Goal: Task Accomplishment & Management: Use online tool/utility

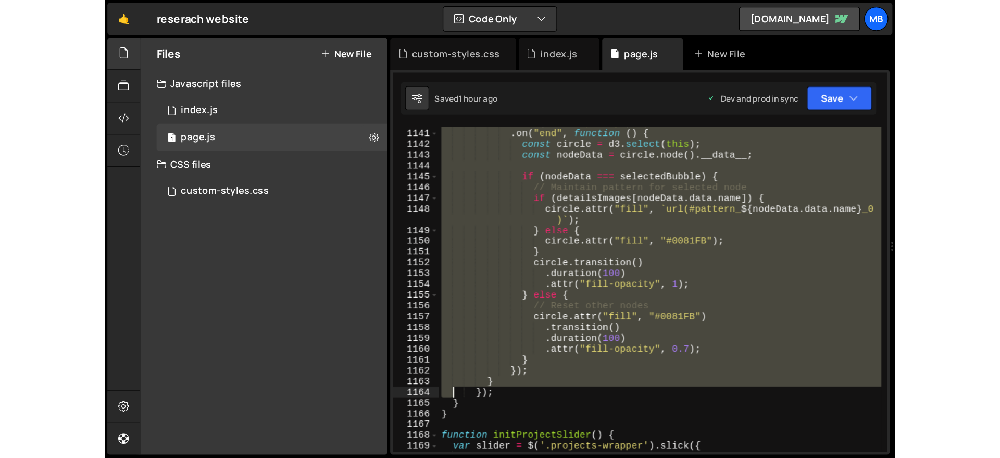
scroll to position [10526, 0]
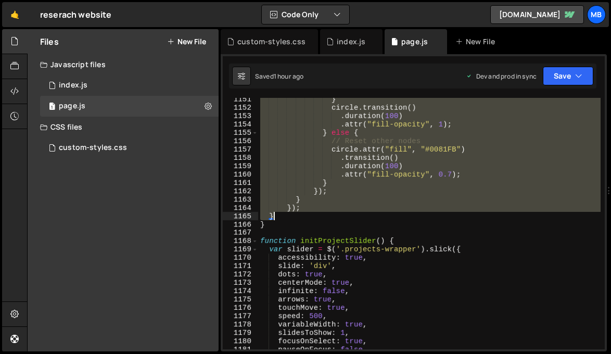
drag, startPoint x: 270, startPoint y: 308, endPoint x: 275, endPoint y: 216, distance: 92.3
click at [275, 216] on div "} circle . transition ( ) . duration ( 100 ) . attr ( "fill-opacity" , 1 ) ; } …" at bounding box center [429, 229] width 343 height 268
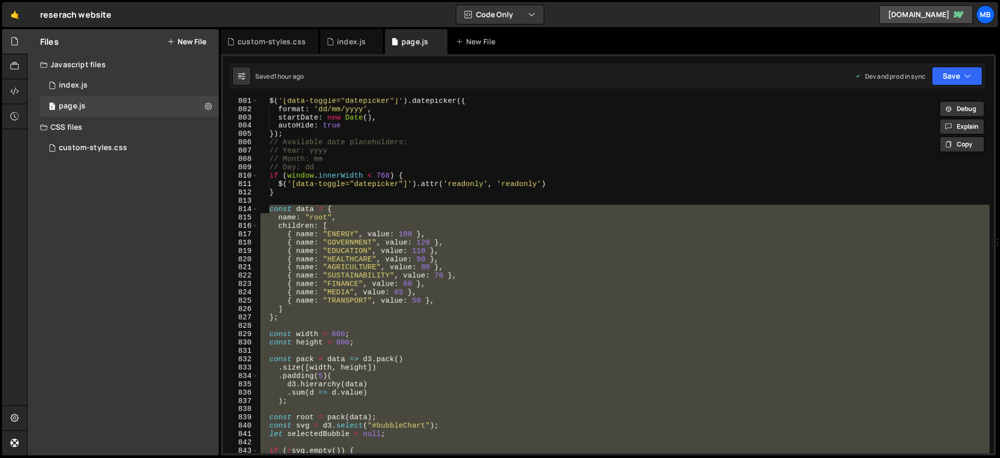
scroll to position [6667, 0]
click at [383, 12] on div "🤙 reserach website ⚠️ Code is being edited in another browser Code Only Code On…" at bounding box center [500, 14] width 996 height 25
click at [285, 300] on div "$ ( '[data-toggle="datepicker"]' ) . datepicker ({ format : 'dd/mm/yyyy' , star…" at bounding box center [623, 275] width 731 height 355
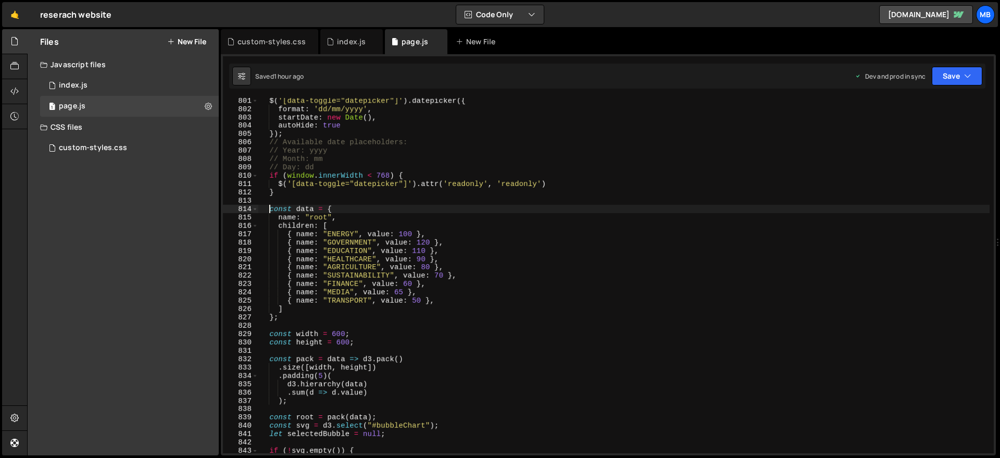
click at [270, 209] on div "$ ( '[data-toggle="datepicker"]' ) . datepicker ({ format : 'dd/mm/yyyy' , star…" at bounding box center [623, 282] width 731 height 372
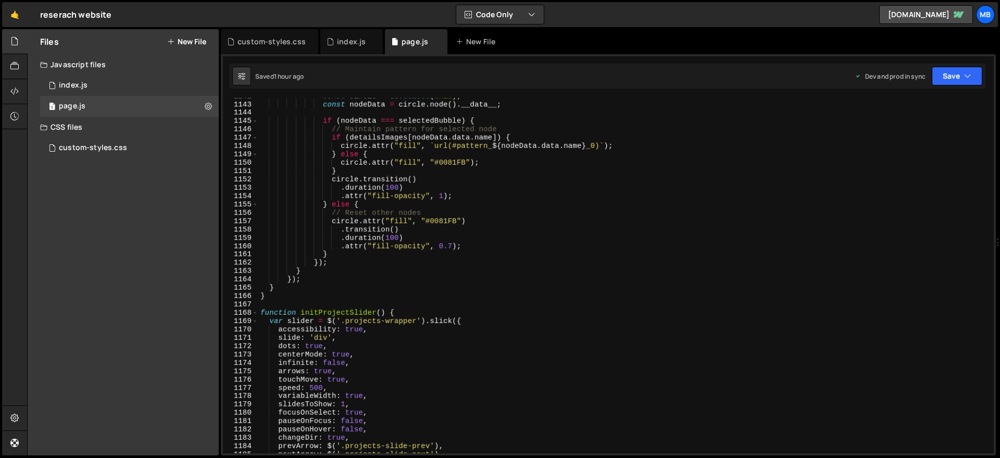
scroll to position [9504, 0]
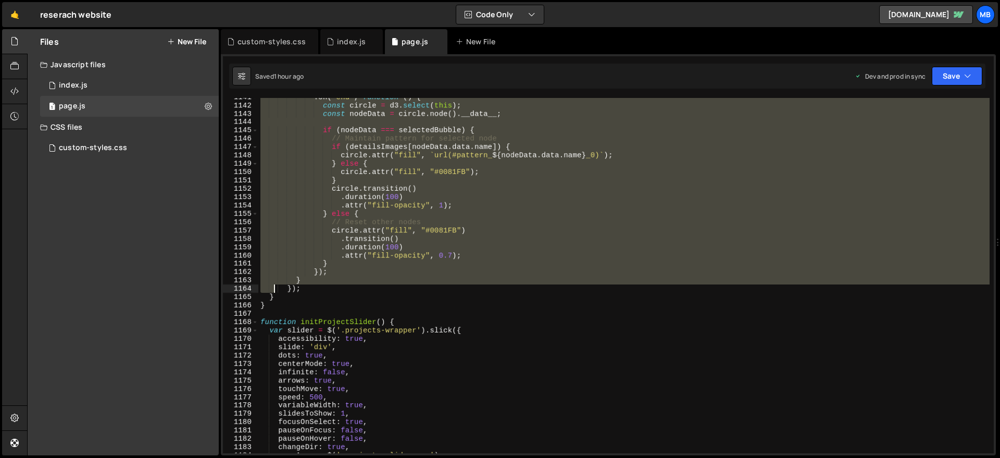
click at [275, 293] on div ". on ( "end" , function ( ) { const circle = d3 . select ( this ) ; const nodeD…" at bounding box center [623, 279] width 731 height 372
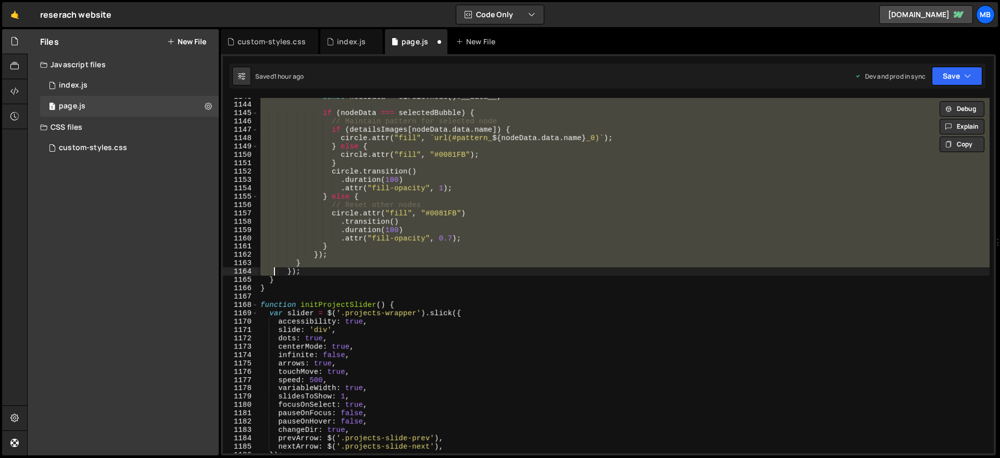
click at [283, 280] on div "const nodeData = circle . node ( ) . __data__ ; if ( nodeData === selectedBubbl…" at bounding box center [623, 278] width 731 height 372
type textarea "}); }"
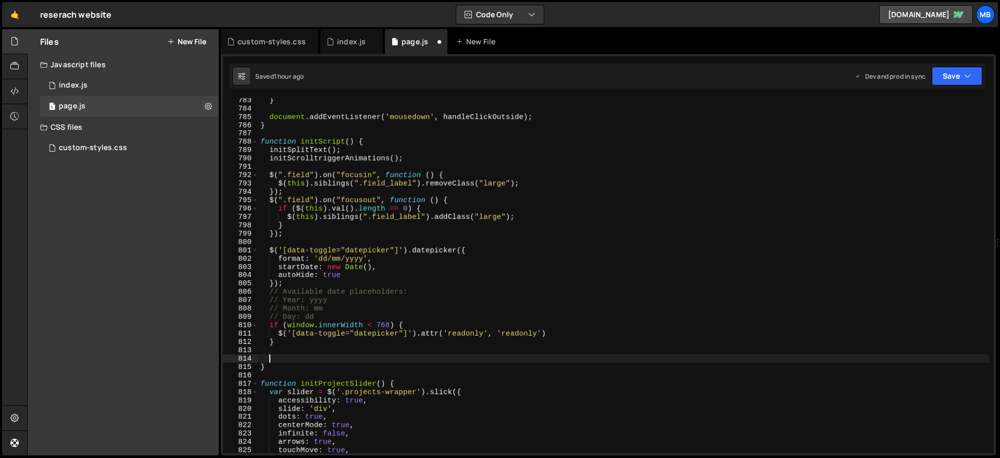
scroll to position [6518, 0]
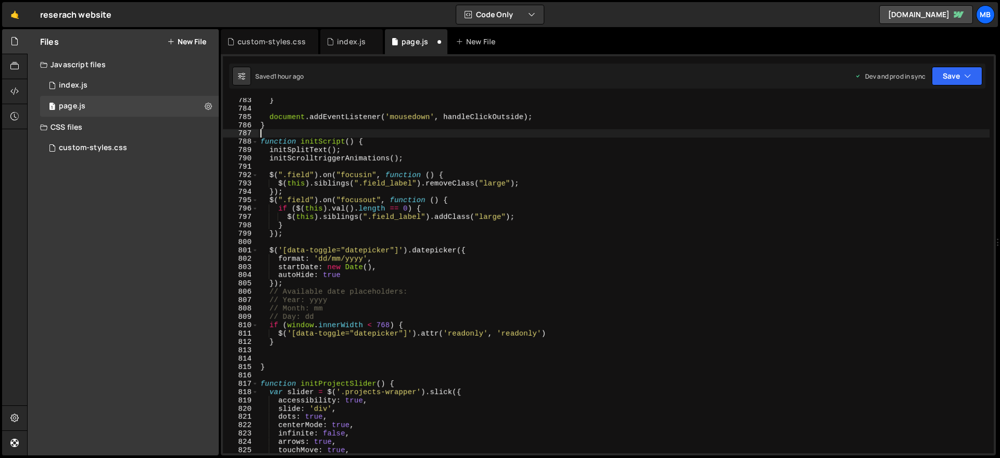
click at [333, 130] on div "} document . addEventListener ( 'mousedown' , handleClickOutside ) ; } function…" at bounding box center [623, 282] width 731 height 372
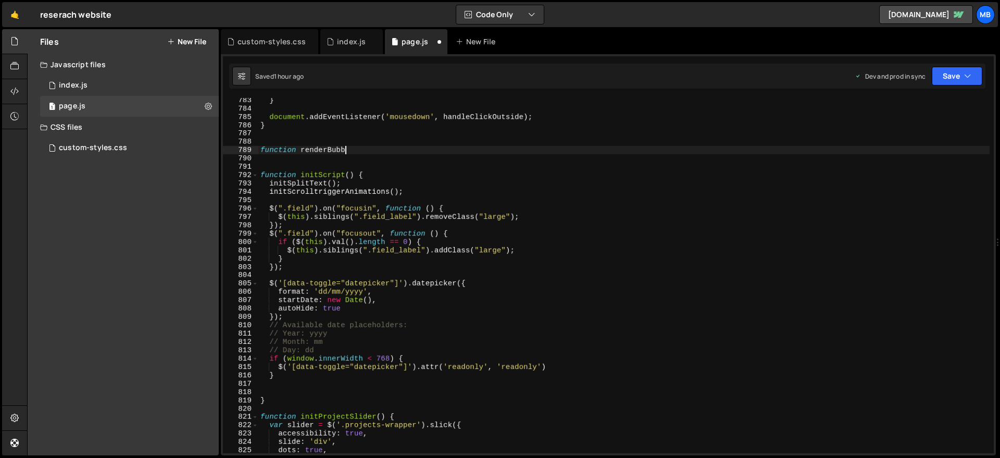
scroll to position [0, 6]
type textarea "function renderBubbleSection() {"
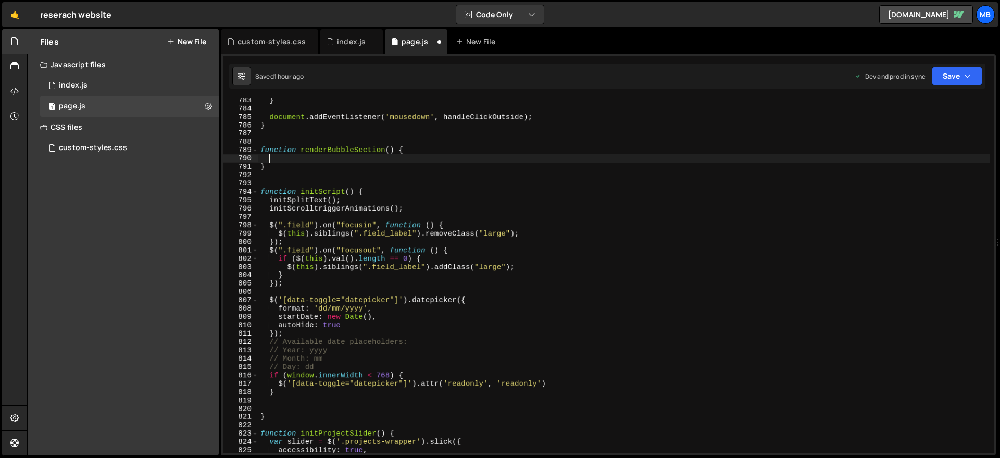
scroll to position [0, 0]
click at [319, 354] on div "} document . addEventListener ( 'mousedown' , handleClickOutside ) ; } function…" at bounding box center [623, 282] width 731 height 372
type textarea "renderBubbleSection();"
click at [296, 161] on div "} document . addEventListener ( 'mousedown' , handleClickOutside ) ; } function…" at bounding box center [623, 282] width 731 height 372
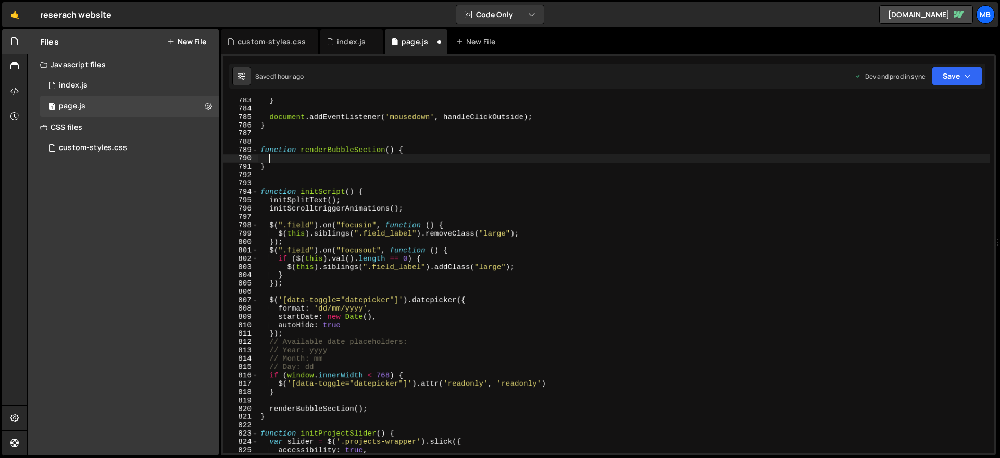
scroll to position [0, 0]
paste textarea "</script>"
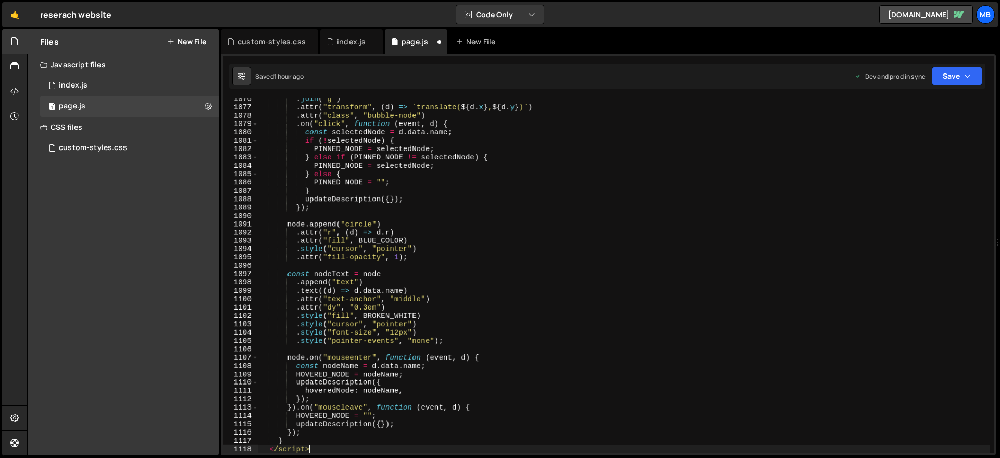
scroll to position [8967, 0]
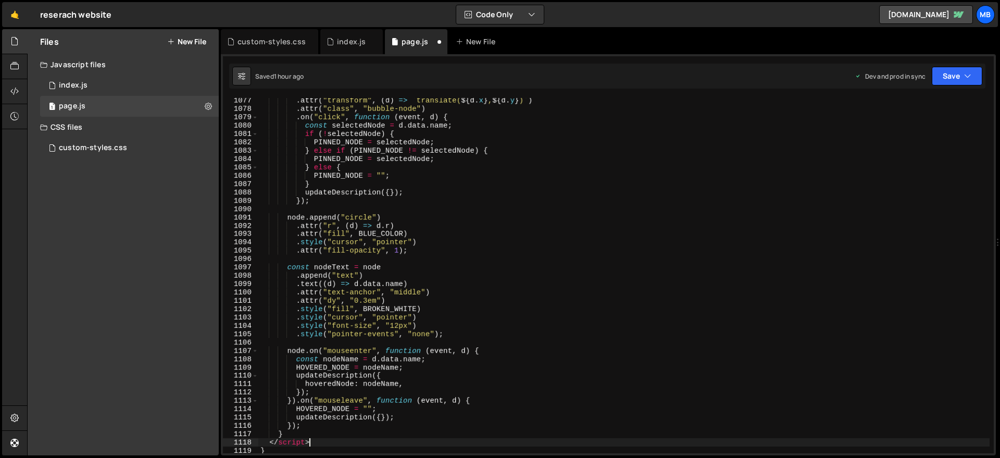
click at [318, 354] on div ". attr ( "transform" , ( d ) => ` translate( ${ d . x } , ${ d . y } ) ` ) . at…" at bounding box center [623, 282] width 731 height 372
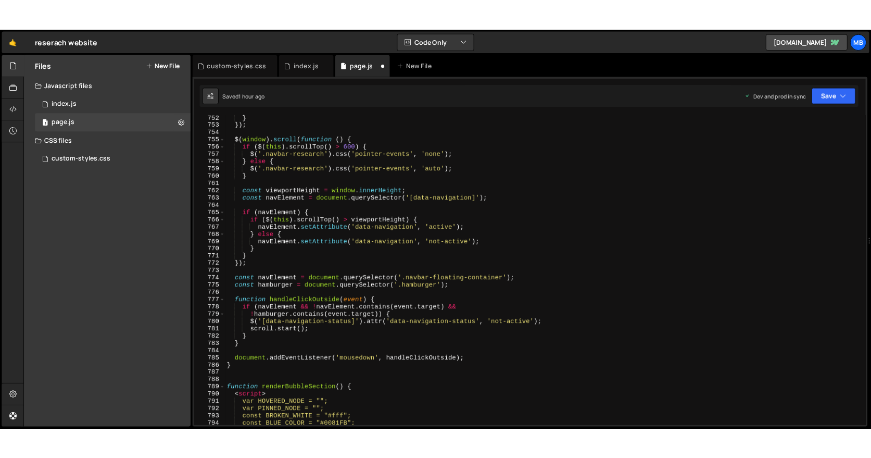
scroll to position [6356, 0]
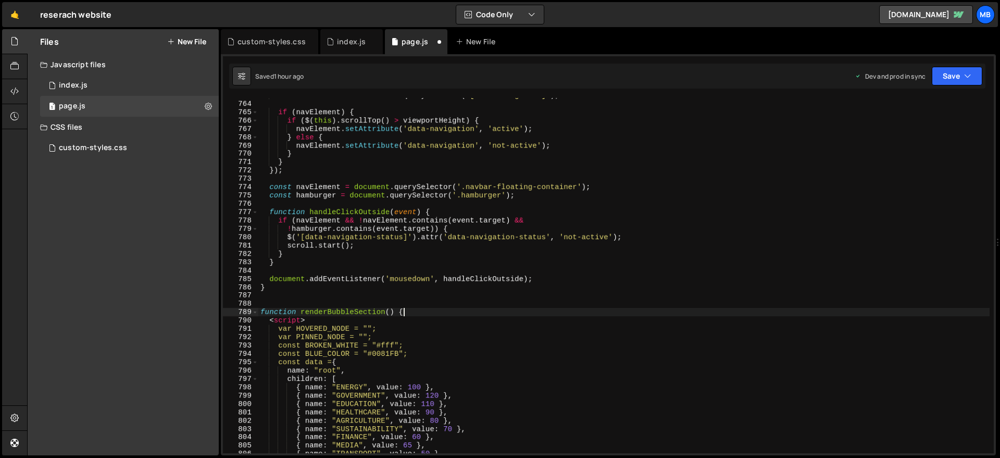
click at [429, 312] on div "const navElement = document . querySelector ( '[data-navigation]' ) ; if ( navE…" at bounding box center [623, 277] width 731 height 372
click at [426, 322] on div "const navElement = document . querySelector ( '[data-navigation]' ) ; if ( navE…" at bounding box center [623, 277] width 731 height 372
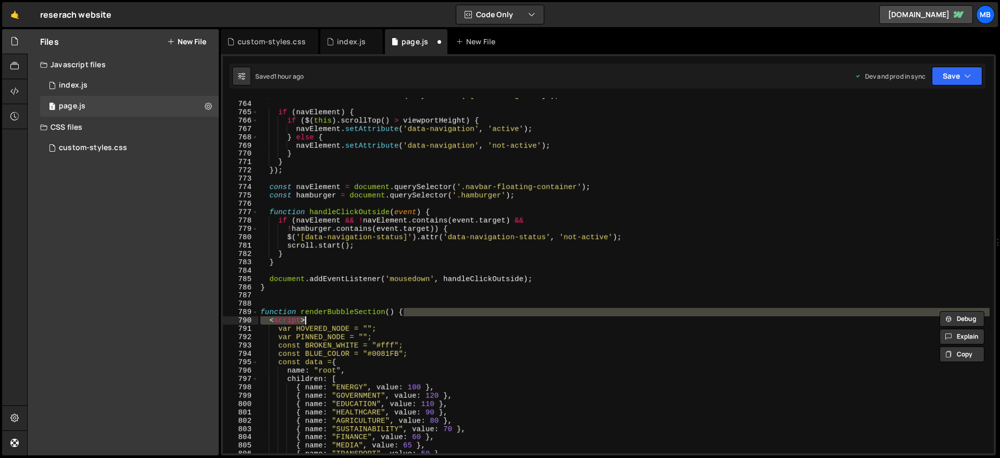
type textarea "function renderBubbleSection() {"
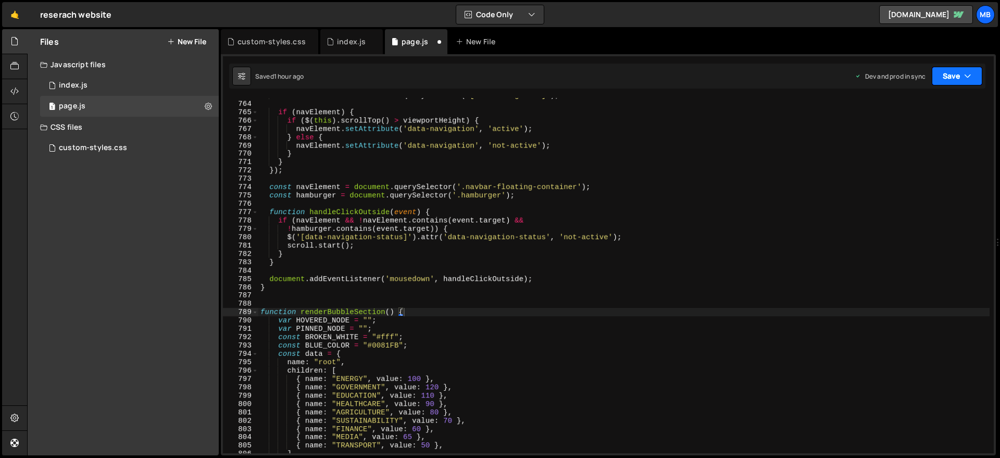
click at [611, 79] on button "Save" at bounding box center [957, 76] width 51 height 19
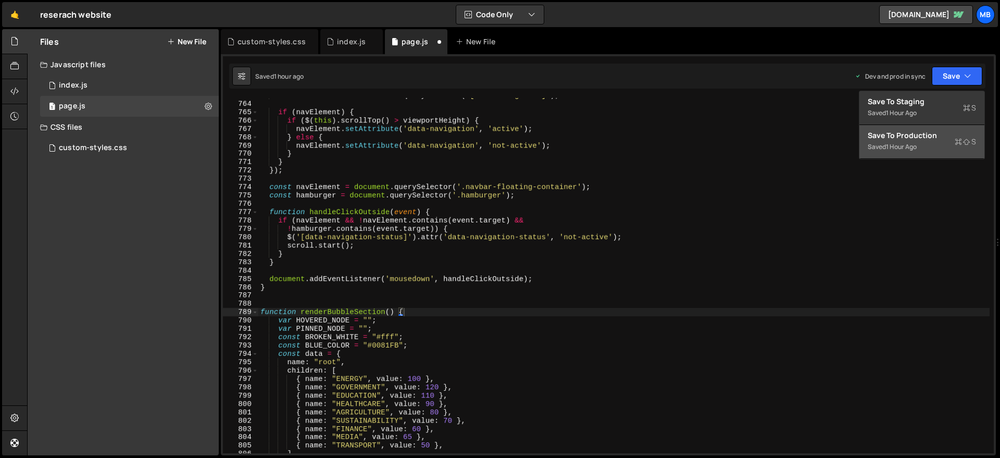
click at [611, 141] on div "Saved 1 hour ago" at bounding box center [922, 147] width 108 height 12
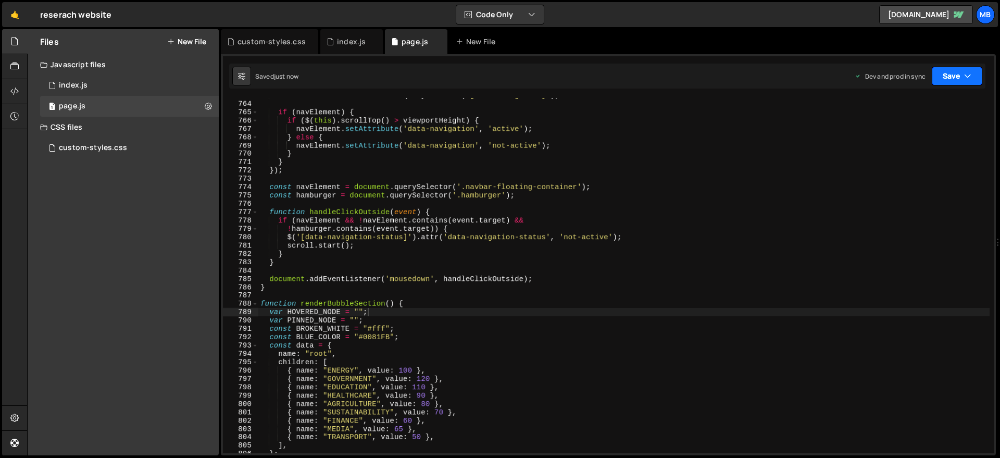
drag, startPoint x: 960, startPoint y: 74, endPoint x: 952, endPoint y: 106, distance: 32.3
click at [611, 74] on button "Save" at bounding box center [957, 76] width 51 height 19
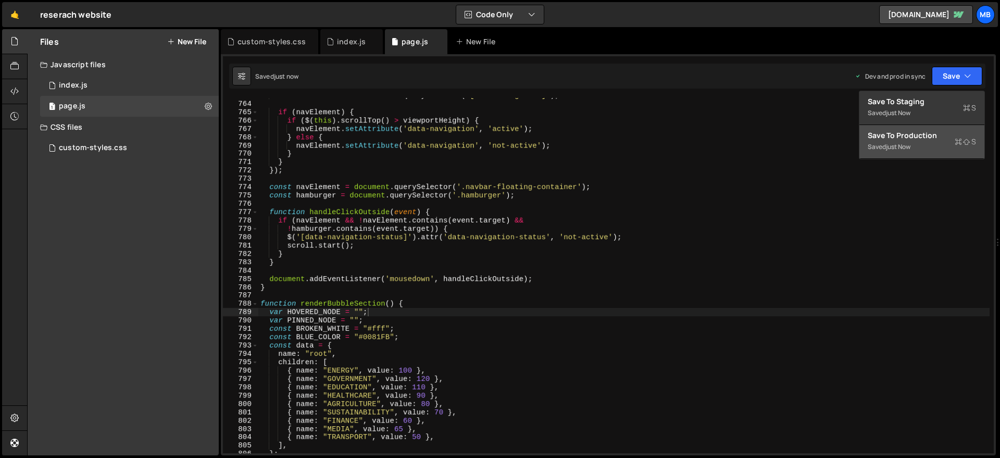
click at [611, 147] on div "Saved just now" at bounding box center [922, 147] width 108 height 12
